Goal: Task Accomplishment & Management: Complete application form

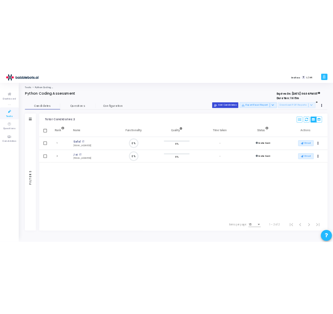
scroll to position [17, 21]
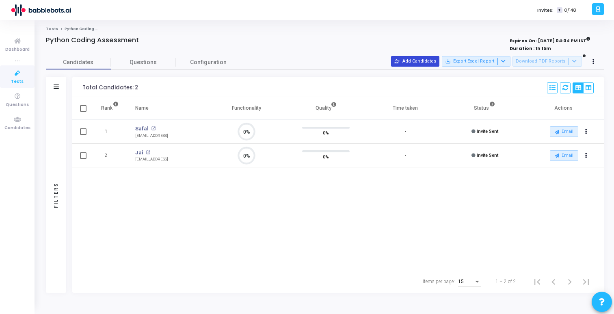
click at [422, 62] on button "person_add_alt Add Candidates" at bounding box center [415, 61] width 48 height 11
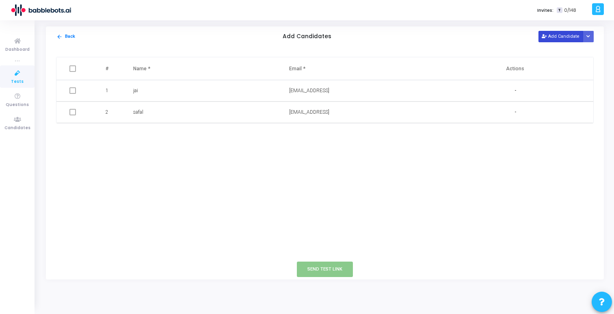
click at [567, 34] on button "Add Candidate" at bounding box center [561, 36] width 45 height 11
click at [180, 136] on input "text" at bounding box center [181, 133] width 97 height 13
type input "Suraj"
click at [332, 132] on input "text" at bounding box center [337, 133] width 97 height 13
paste input "[EMAIL_ADDRESS]"
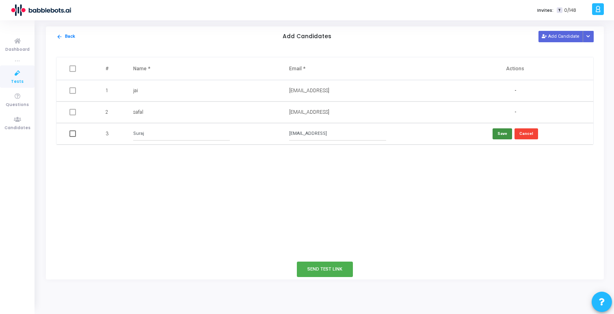
type input "[EMAIL_ADDRESS]"
click at [502, 132] on button "Save" at bounding box center [502, 133] width 19 height 11
click at [73, 134] on span at bounding box center [72, 133] width 6 height 6
click at [73, 137] on input "checkbox" at bounding box center [72, 137] width 0 height 0
checkbox input "true"
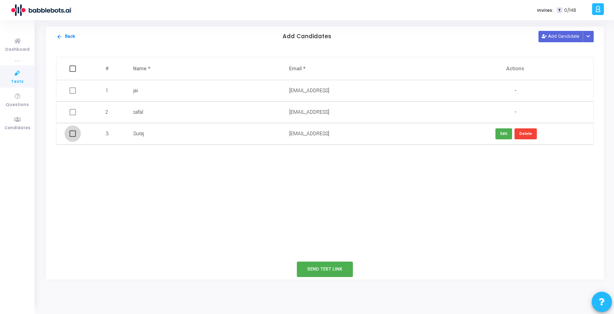
checkbox input "true"
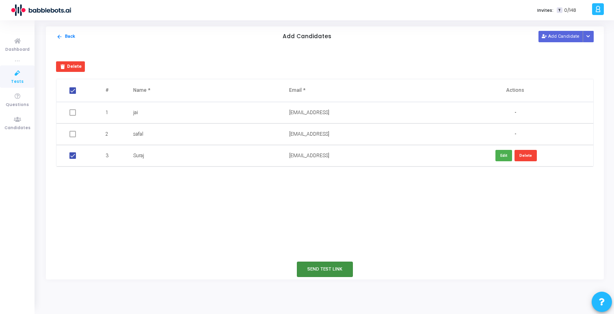
click at [335, 271] on button "Send Test Link" at bounding box center [325, 269] width 56 height 15
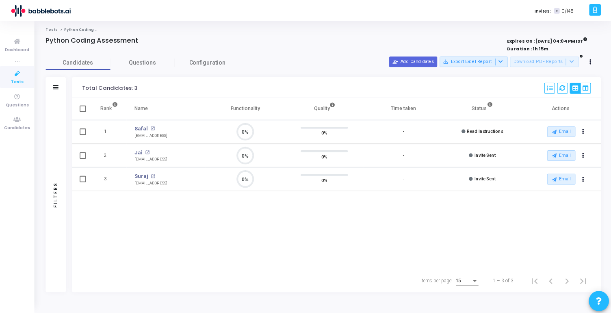
scroll to position [4, 4]
click at [592, 61] on button at bounding box center [593, 61] width 11 height 11
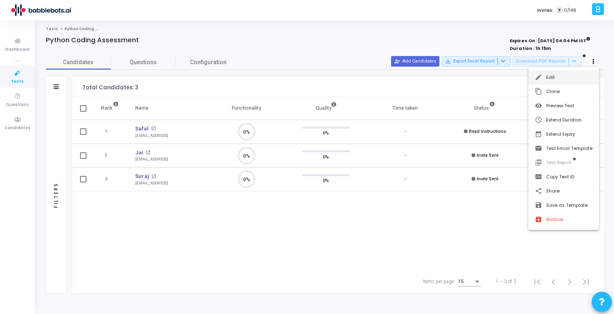
click at [570, 77] on button "edit Edit" at bounding box center [563, 77] width 71 height 14
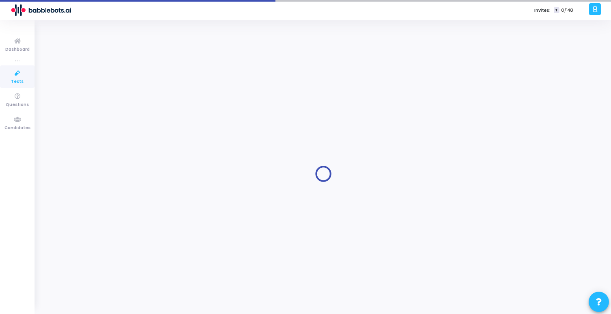
type input "Python Coding Assessment"
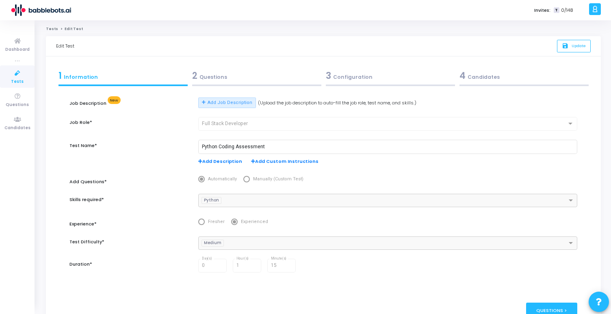
click at [338, 75] on div "3 Configuration" at bounding box center [390, 75] width 129 height 13
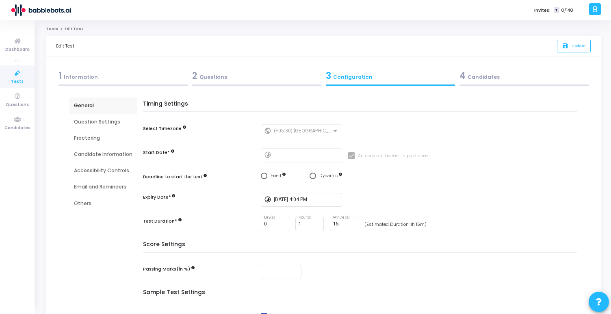
click at [89, 138] on div "Proctoring" at bounding box center [103, 137] width 58 height 7
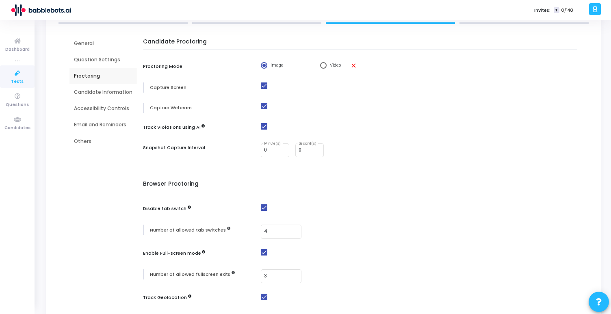
scroll to position [62, 0]
click at [111, 92] on div "Candidate Information" at bounding box center [103, 92] width 58 height 7
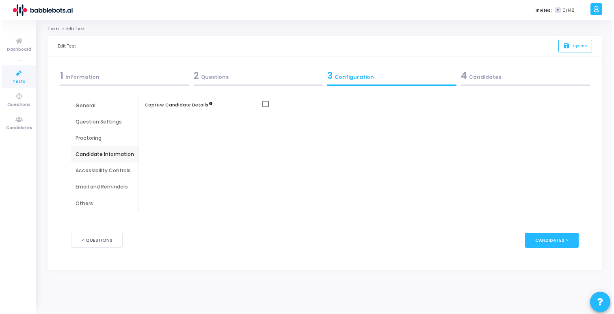
scroll to position [0, 0]
click at [573, 42] on button "save Update" at bounding box center [577, 46] width 34 height 13
